Goal: Task Accomplishment & Management: Manage account settings

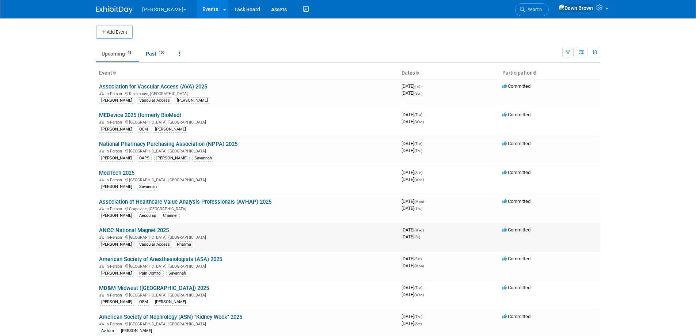
click at [154, 230] on link "ANCC National Magnet 2025" at bounding box center [134, 230] width 70 height 7
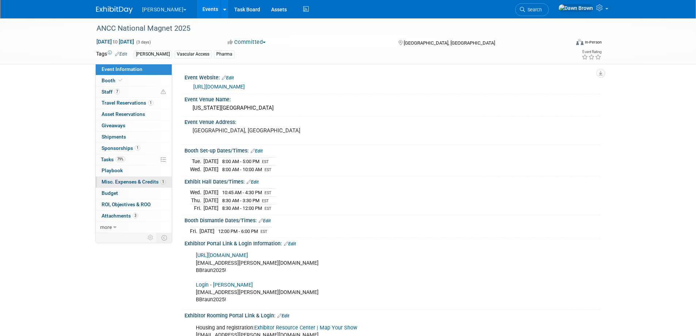
click at [142, 181] on span "Misc. Expenses & Credits 1" at bounding box center [134, 182] width 64 height 6
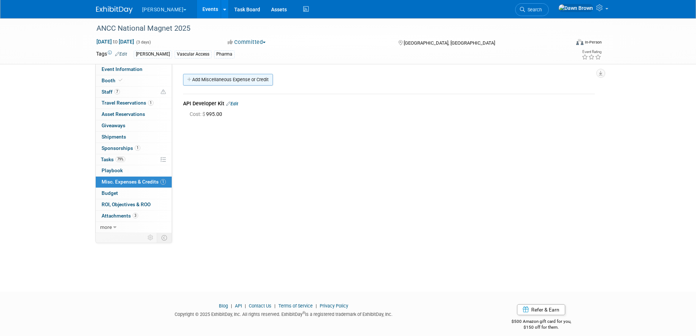
click at [226, 80] on link "Add Miscellaneous Expense or Credit" at bounding box center [228, 80] width 90 height 12
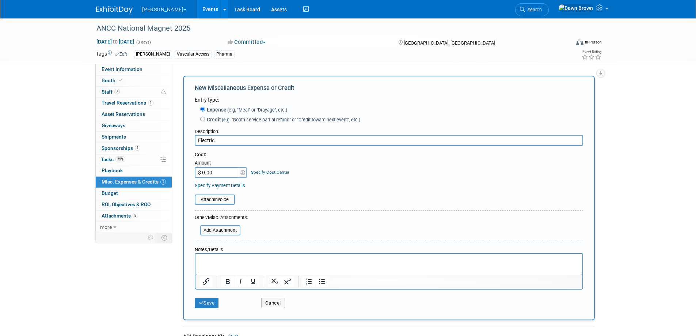
type input "Electric"
click at [222, 175] on input "$ 0.00" at bounding box center [218, 172] width 46 height 11
click at [221, 173] on input "$ 0.00" at bounding box center [218, 172] width 46 height 11
type input "$ 378.78"
click at [285, 171] on link "Specify Cost Center" at bounding box center [270, 171] width 38 height 5
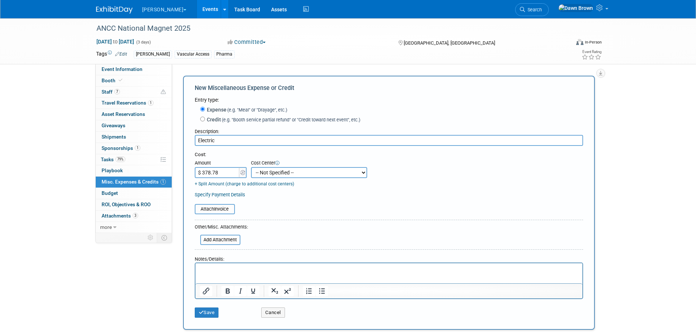
click at [294, 175] on select "-- Not Specified -- #3229006818 (Marketing Communications) #328006813 (BIS) #32…" at bounding box center [309, 172] width 116 height 11
select select "18965934"
click at [251, 167] on select "-- Not Specified -- #3229006818 (Marketing Communications) #328006813 (BIS) #32…" at bounding box center [309, 172] width 116 height 11
click at [226, 184] on link "+ Split Amount (charge to additional cost centers)" at bounding box center [244, 183] width 99 height 5
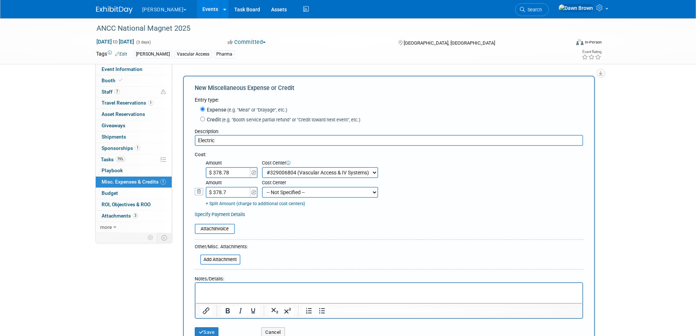
type input "$ 378.79"
click at [277, 194] on select "-- Not Specified -- #3229006818 (Marketing Communications) #328006813 (BIS) #32…" at bounding box center [320, 192] width 116 height 11
select select "18966336"
click at [262, 187] on select "-- Not Specified -- #3229006818 (Marketing Communications) #328006813 (BIS) #32…" at bounding box center [320, 192] width 116 height 11
click at [212, 229] on input "file" at bounding box center [190, 228] width 87 height 9
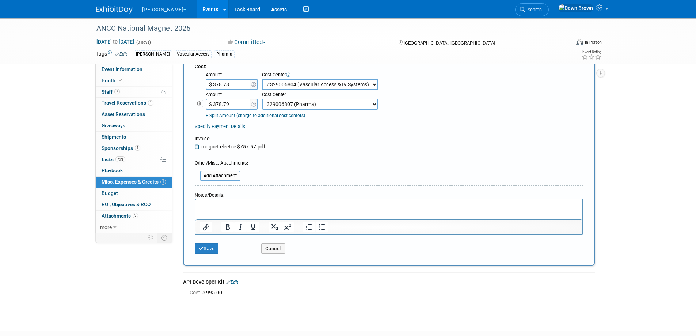
scroll to position [91, 0]
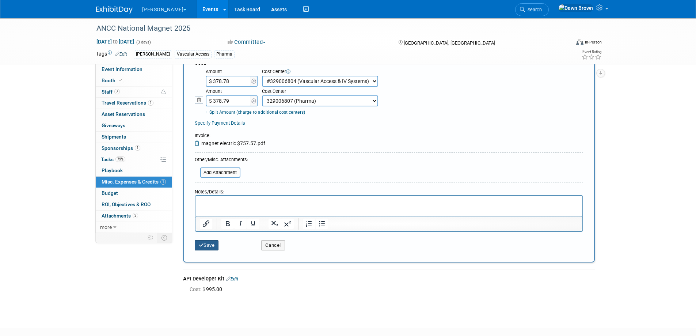
click at [202, 245] on icon "submit" at bounding box center [201, 244] width 5 height 5
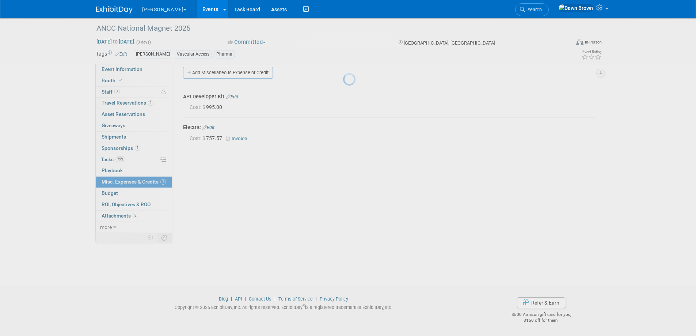
scroll to position [7, 0]
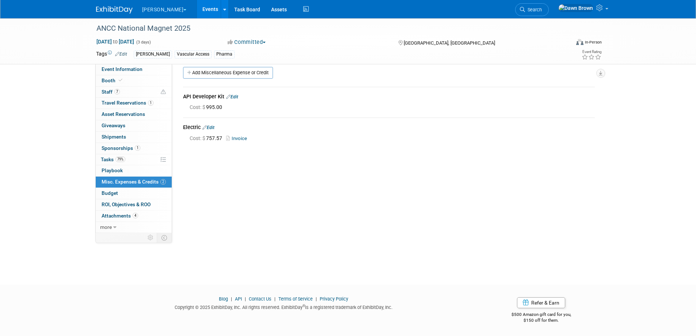
click at [197, 5] on link "Events" at bounding box center [210, 9] width 27 height 18
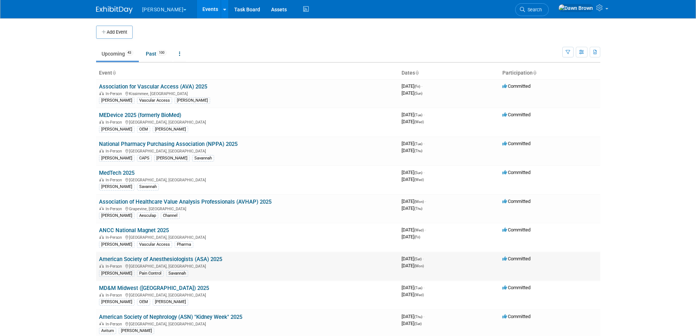
click at [208, 259] on link "American Society of Anesthesiologists (ASA) 2025" at bounding box center [160, 259] width 123 height 7
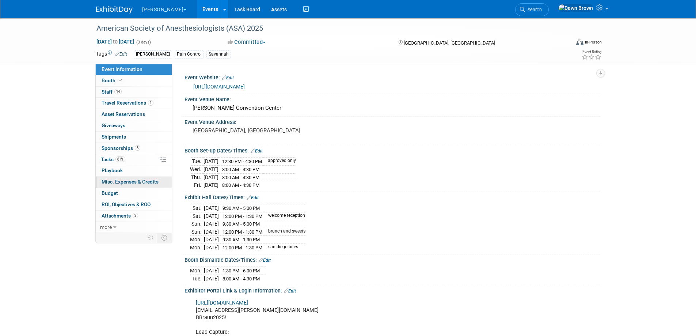
click at [141, 177] on link "0 Misc. Expenses & Credits 0" at bounding box center [134, 181] width 76 height 11
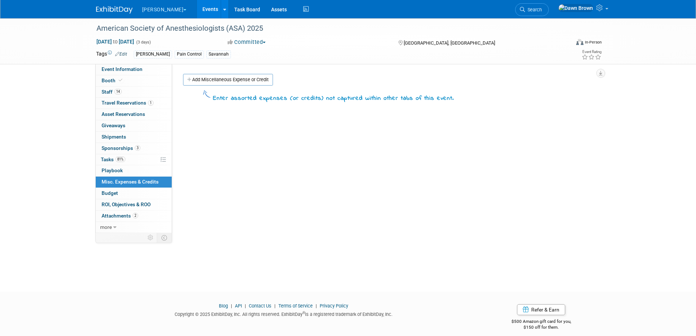
click at [195, 79] on body "B. Braun Explore: My Workspaces 4 Go to Workspace: Aesculap B. Braun B. Braun C…" at bounding box center [348, 168] width 696 height 336
click at [195, 79] on link "Add Miscellaneous Expense or Credit" at bounding box center [228, 80] width 90 height 12
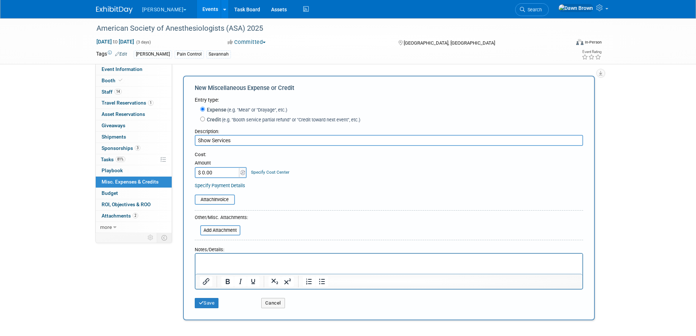
type input "Show Services"
click at [217, 173] on input "$ 0.00" at bounding box center [218, 172] width 46 height 11
type input "$ 2,574.25"
click at [272, 163] on div "Specify Cost Center" at bounding box center [270, 169] width 38 height 14
click at [272, 171] on link "Specify Cost Center" at bounding box center [270, 171] width 38 height 5
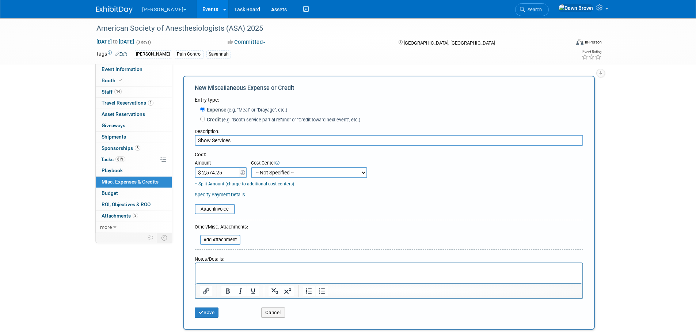
click at [272, 171] on select "-- Not Specified -- #3229006818 (Marketing Communications) #328006813 (BIS) #32…" at bounding box center [309, 172] width 116 height 11
select select "18965935"
click at [251, 167] on select "-- Not Specified -- #3229006818 (Marketing Communications) #328006813 (BIS) #32…" at bounding box center [309, 172] width 116 height 11
click at [226, 206] on input "file" at bounding box center [190, 208] width 87 height 9
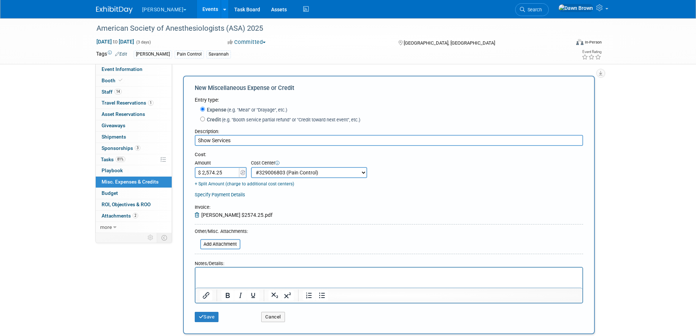
click at [210, 273] on p "Rich Text Area. Press ALT-0 for help." at bounding box center [388, 273] width 378 height 7
click at [199, 317] on icon "submit" at bounding box center [201, 316] width 5 height 5
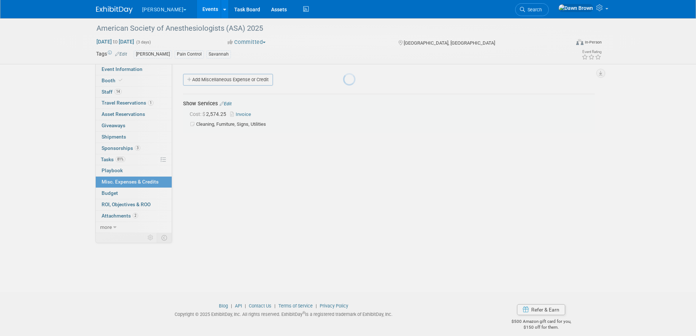
scroll to position [7, 0]
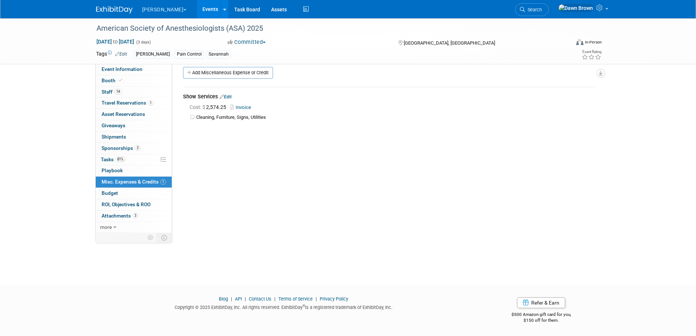
click at [197, 6] on link "Events" at bounding box center [210, 9] width 27 height 18
